Goal: Information Seeking & Learning: Learn about a topic

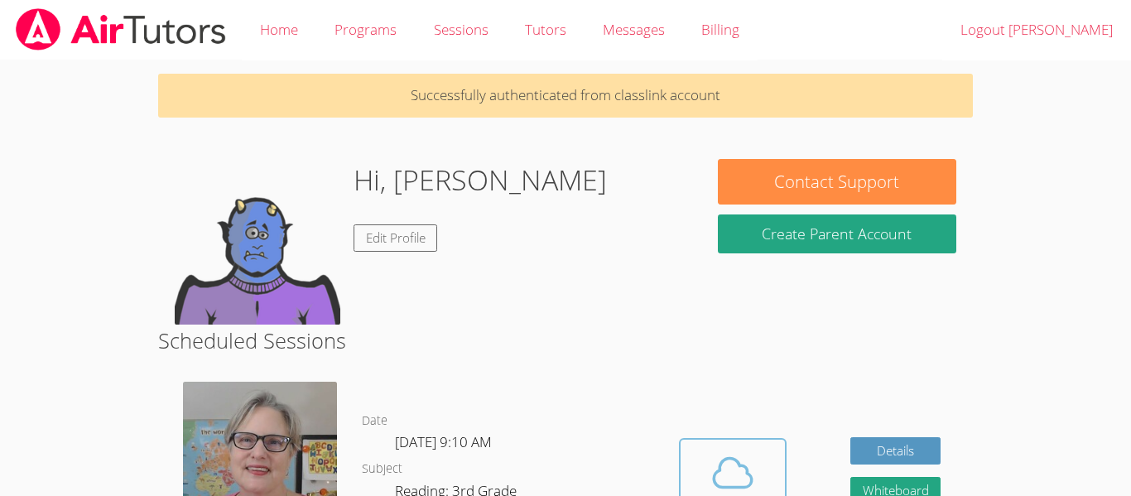
click at [684, 468] on button "Cloud Room" at bounding box center [733, 484] width 108 height 93
click at [719, 482] on icon at bounding box center [733, 473] width 46 height 46
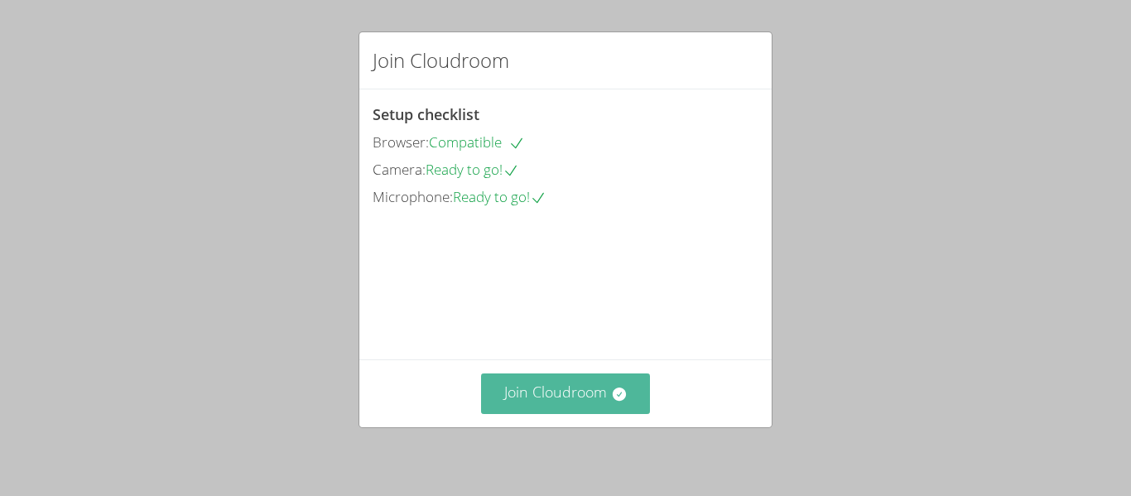
click at [526, 405] on button "Join Cloudroom" at bounding box center [566, 393] width 170 height 41
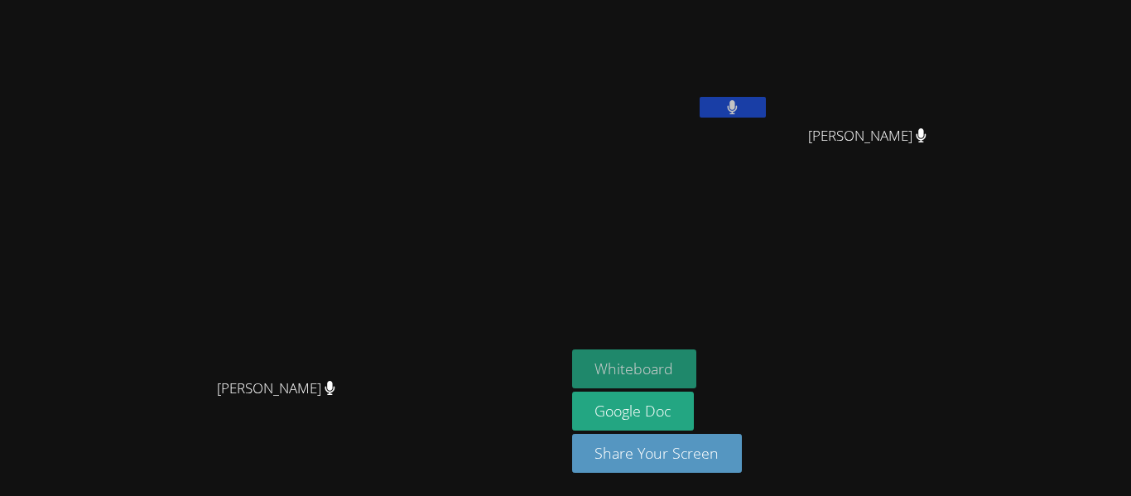
click at [697, 361] on button "Whiteboard" at bounding box center [634, 368] width 125 height 39
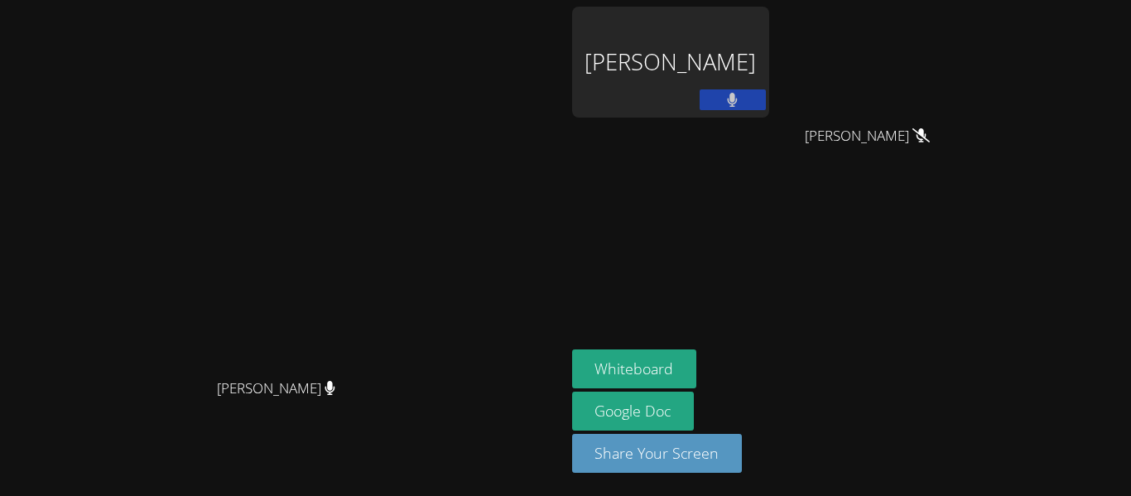
click at [973, 116] on video at bounding box center [874, 62] width 197 height 111
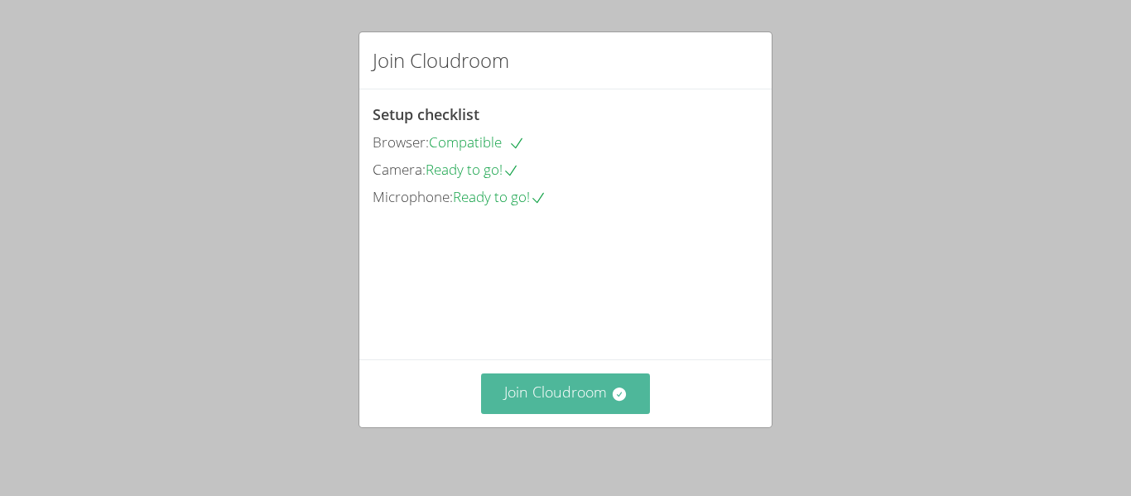
click at [546, 390] on button "Join Cloudroom" at bounding box center [566, 393] width 170 height 41
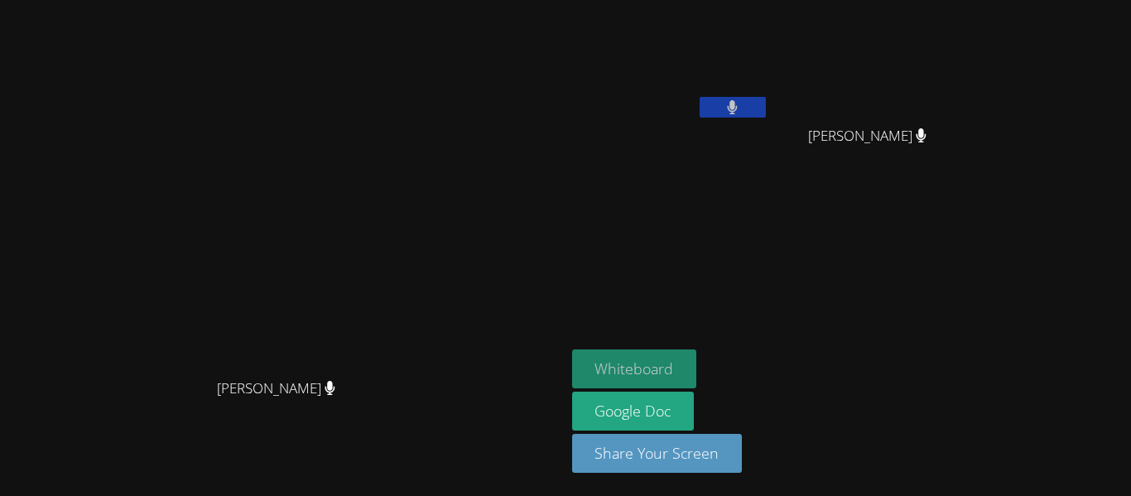
click at [671, 378] on button "Whiteboard" at bounding box center [634, 368] width 125 height 39
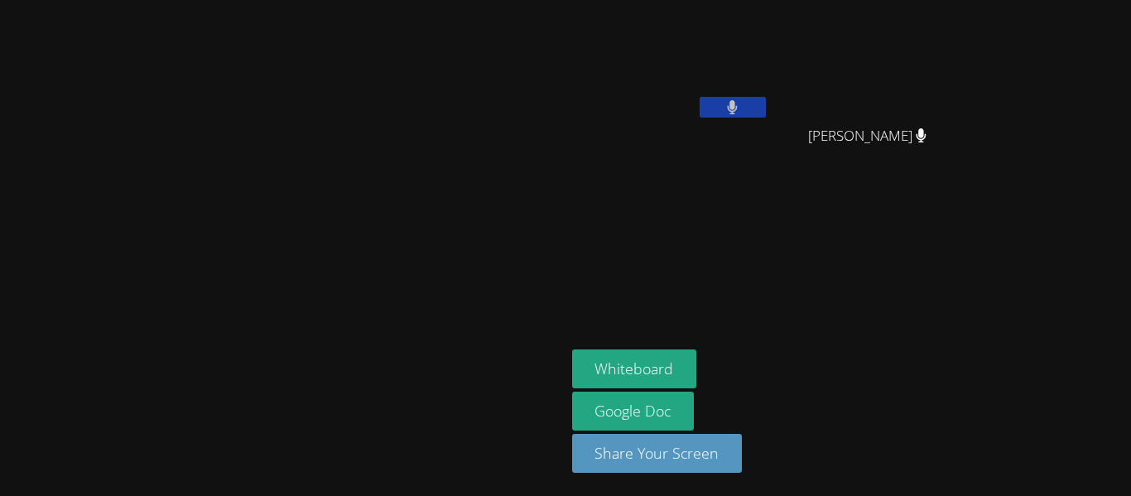
drag, startPoint x: 198, startPoint y: 116, endPoint x: 199, endPoint y: 129, distance: 13.3
click at [199, 129] on video at bounding box center [282, 215] width 248 height 311
click at [159, 150] on video at bounding box center [282, 215] width 248 height 311
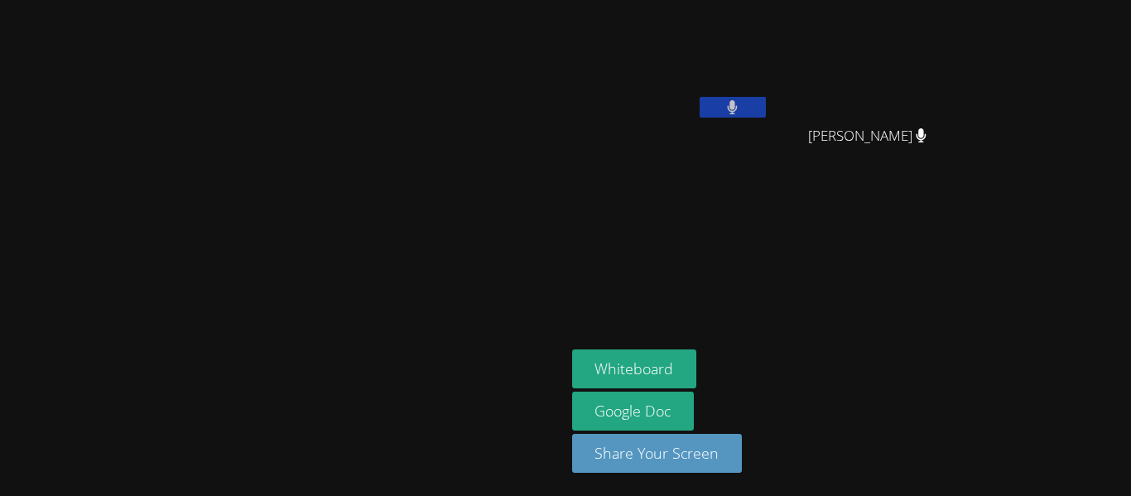
click at [159, 150] on video at bounding box center [282, 215] width 248 height 311
click at [164, 152] on video at bounding box center [282, 215] width 248 height 311
click at [741, 109] on icon at bounding box center [732, 107] width 17 height 14
click at [766, 110] on button at bounding box center [733, 107] width 66 height 21
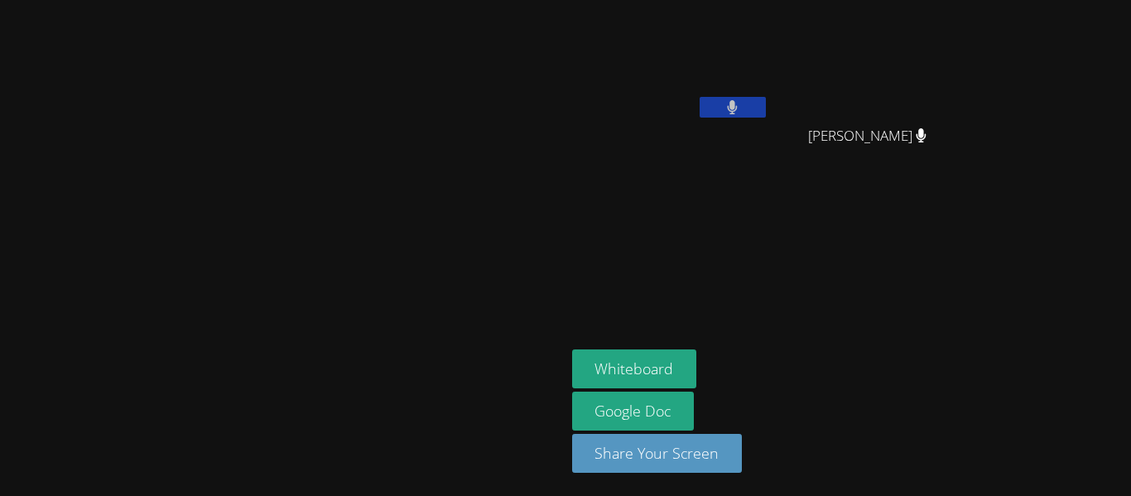
click at [766, 102] on button at bounding box center [733, 107] width 66 height 21
click at [741, 102] on icon at bounding box center [732, 107] width 17 height 14
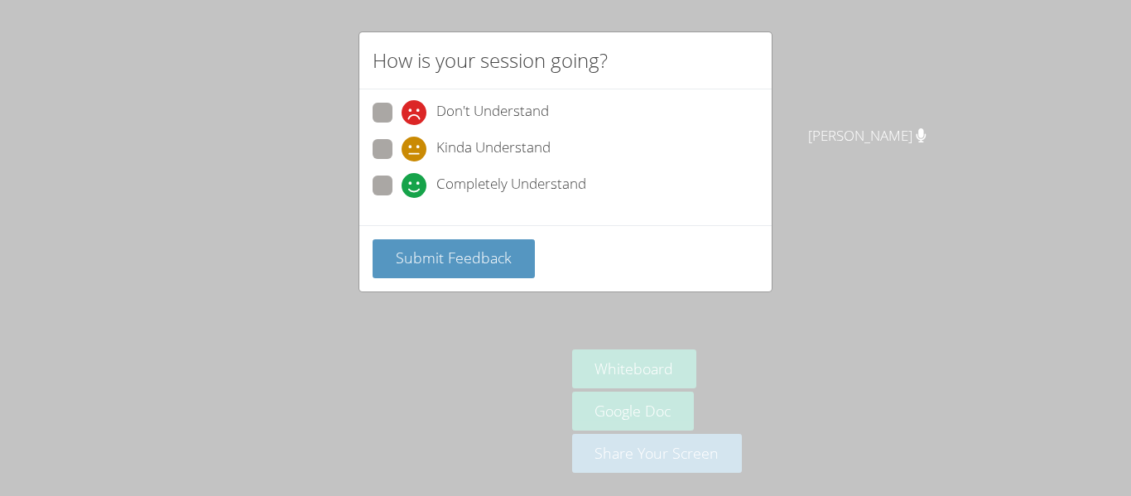
click at [816, 251] on div "How is your session going? Don't Understand Kinda Understand Completely Underst…" at bounding box center [565, 248] width 1131 height 496
click at [494, 179] on span "Completely Understand" at bounding box center [511, 185] width 150 height 25
click at [416, 179] on input "Completely Understand" at bounding box center [409, 183] width 14 height 14
radio input "true"
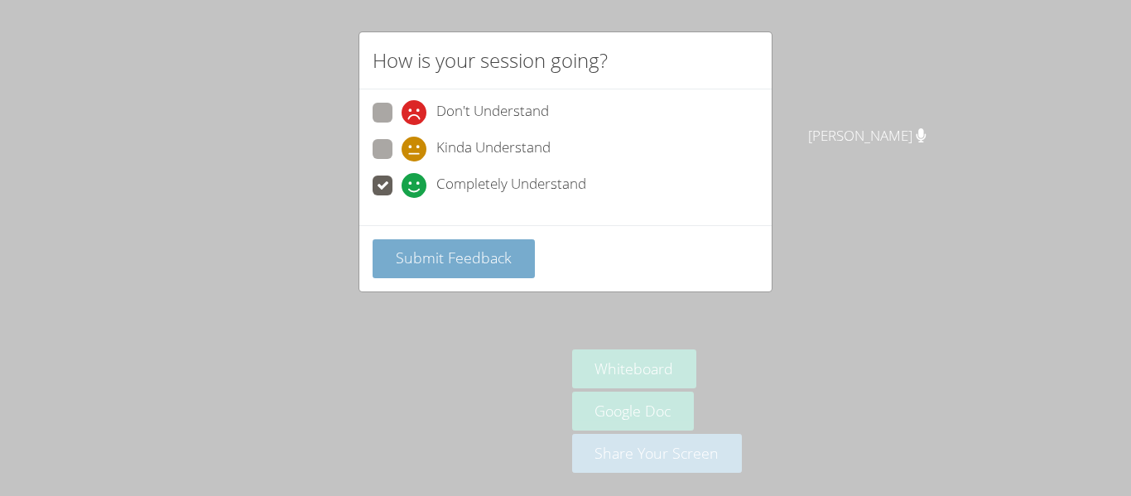
click at [423, 253] on span "Submit Feedback" at bounding box center [454, 258] width 116 height 20
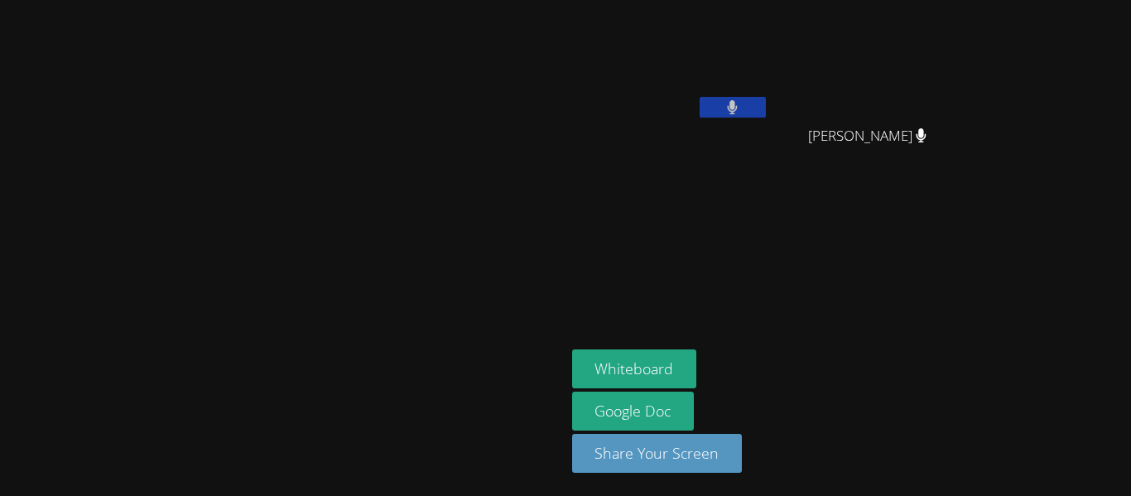
click at [973, 122] on div "[PERSON_NAME]" at bounding box center [874, 151] width 197 height 66
click at [927, 133] on icon at bounding box center [921, 135] width 11 height 14
click at [240, 169] on video at bounding box center [282, 215] width 248 height 311
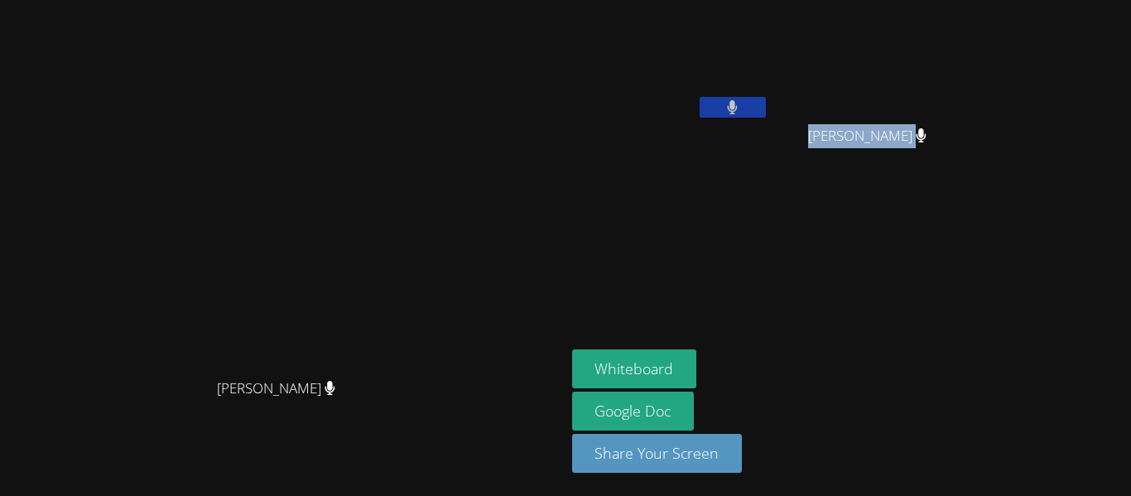
click at [738, 105] on icon at bounding box center [733, 107] width 10 height 14
